Goal: Navigation & Orientation: Find specific page/section

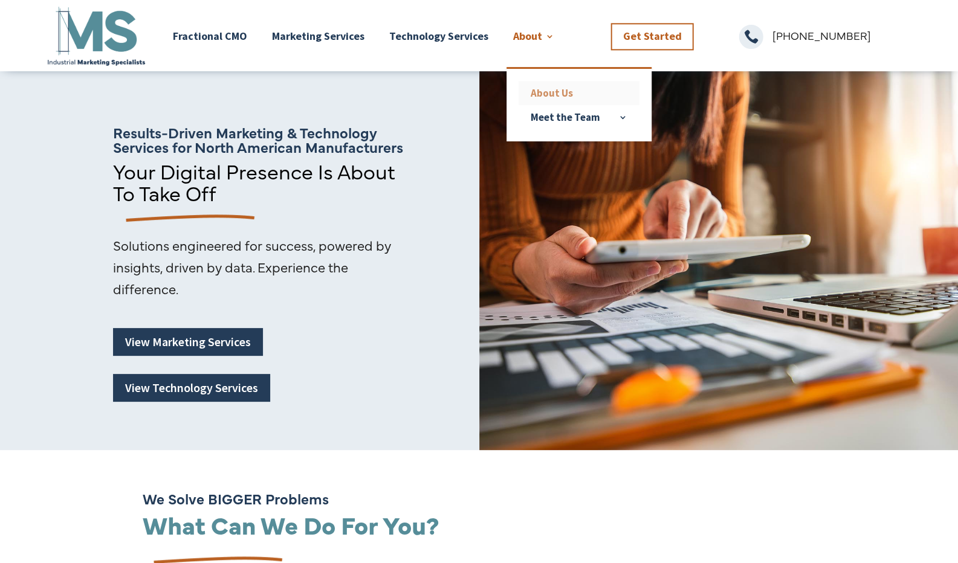
click at [558, 88] on link "About Us" at bounding box center [579, 93] width 121 height 24
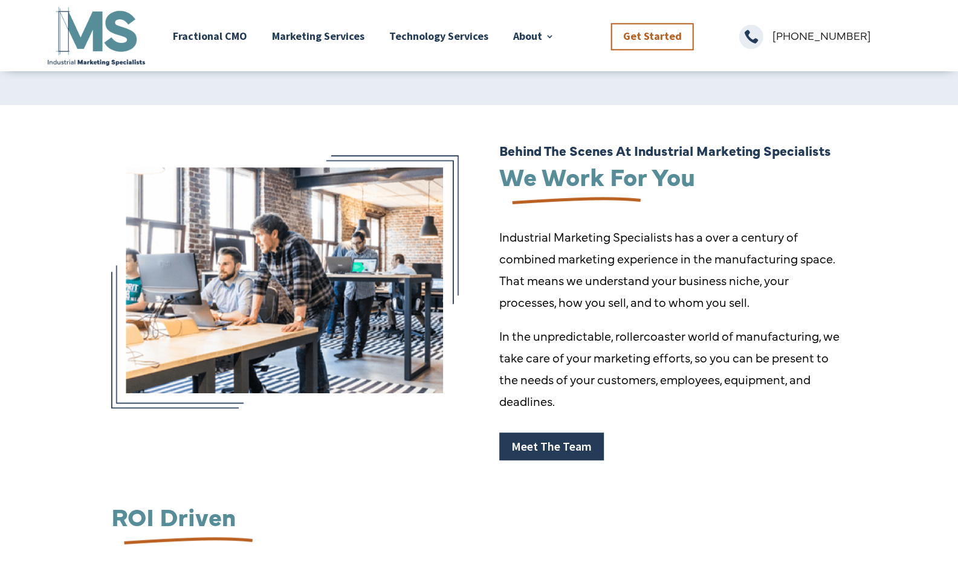
scroll to position [126, 0]
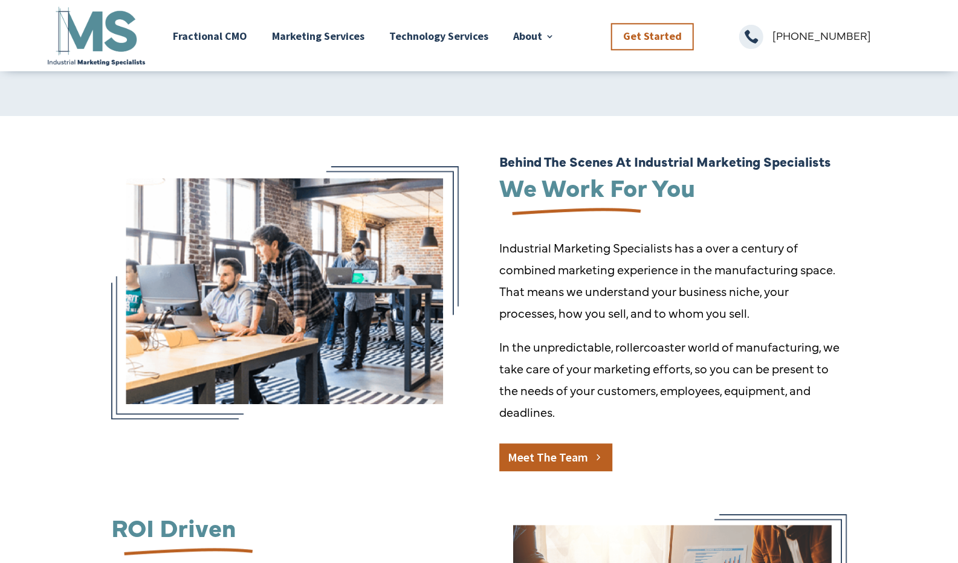
click at [584, 450] on link "Meet The Team" at bounding box center [555, 458] width 113 height 28
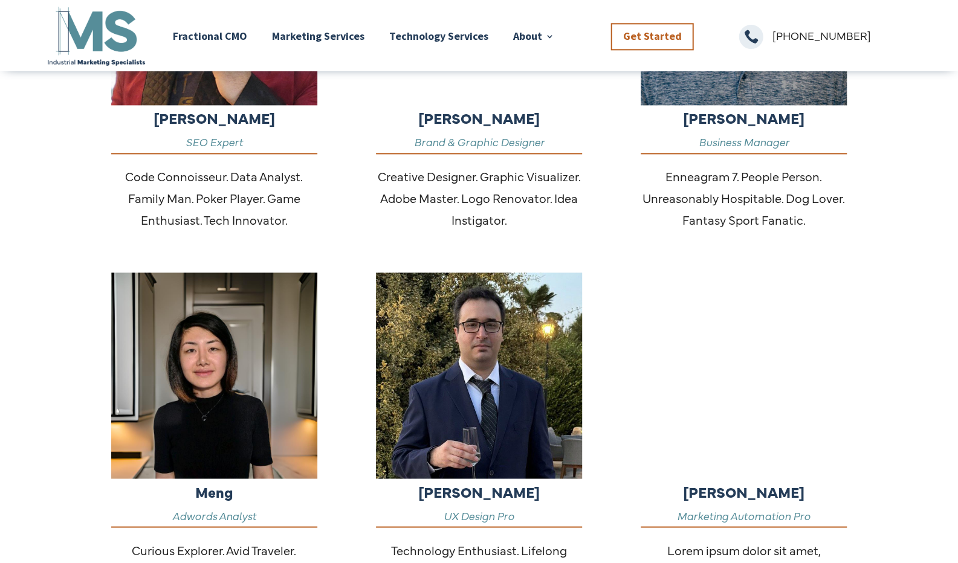
scroll to position [1007, 0]
